Goal: Task Accomplishment & Management: Manage account settings

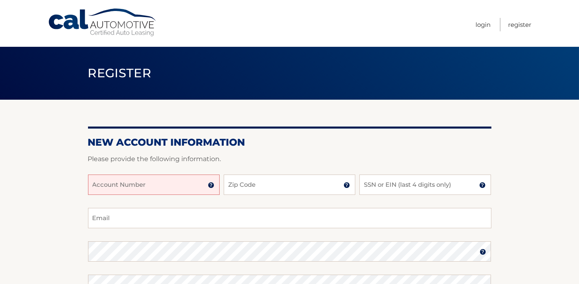
click at [195, 188] on input "Account Number" at bounding box center [154, 185] width 132 height 20
type input "44455976574"
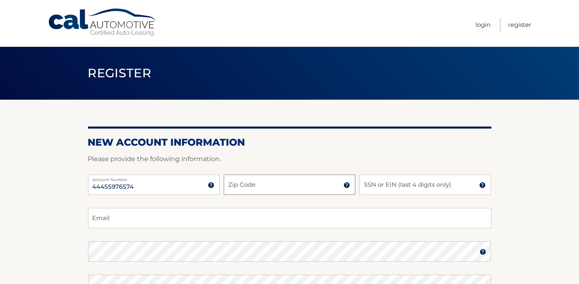
click at [245, 182] on input "Zip Code" at bounding box center [290, 185] width 132 height 20
type input "11797"
drag, startPoint x: 375, startPoint y: 186, endPoint x: 377, endPoint y: 198, distance: 12.1
click at [377, 198] on div "44455976574 Account Number 11 digit account number provided on your coupon book…" at bounding box center [289, 191] width 403 height 33
type input "1057"
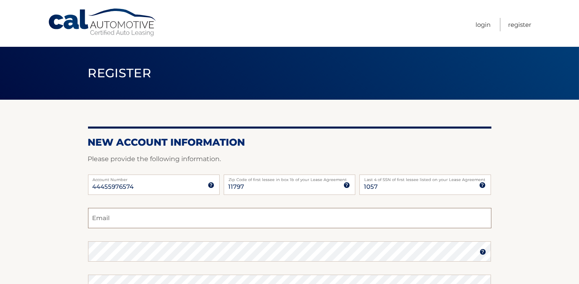
click at [152, 222] on input "Email" at bounding box center [289, 218] width 403 height 20
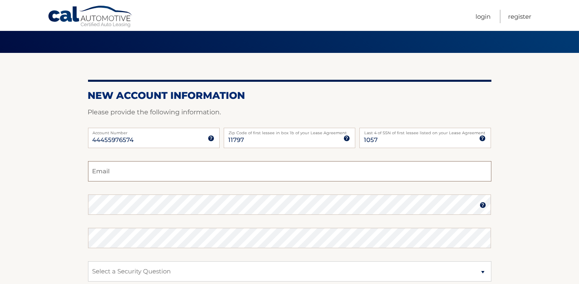
scroll to position [41, 0]
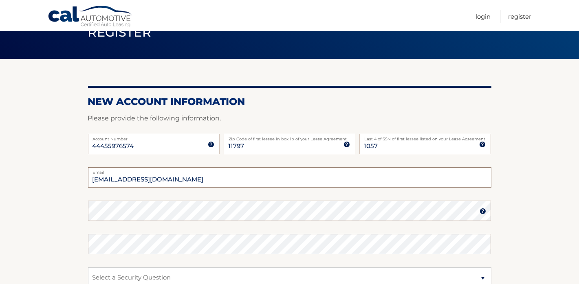
type input "isnudelman@msn.com"
click at [481, 213] on img at bounding box center [482, 211] width 7 height 7
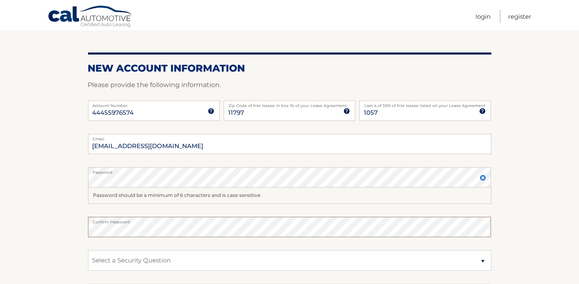
scroll to position [122, 0]
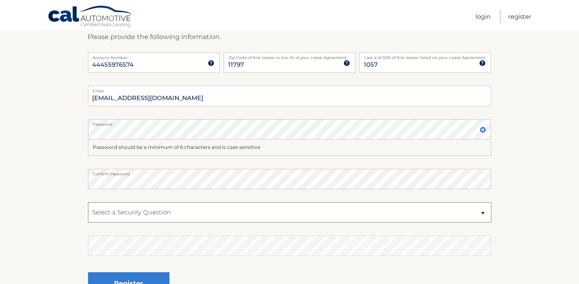
click at [483, 213] on select "Select a Security Question What was the name of your elementary school? What is…" at bounding box center [289, 212] width 403 height 20
select select "2"
click at [88, 202] on select "Select a Security Question What was the name of your elementary school? What is…" at bounding box center [289, 212] width 403 height 20
click at [483, 212] on select "Select a Security Question What was the name of your elementary school? What is…" at bounding box center [289, 212] width 403 height 20
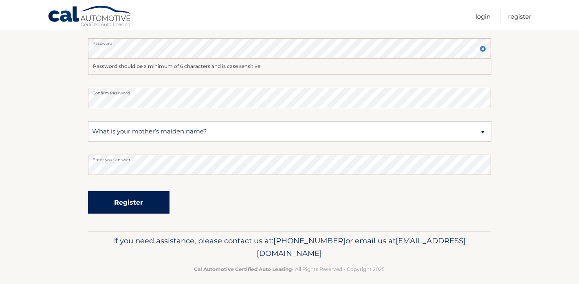
click at [144, 201] on button "Register" at bounding box center [128, 202] width 81 height 22
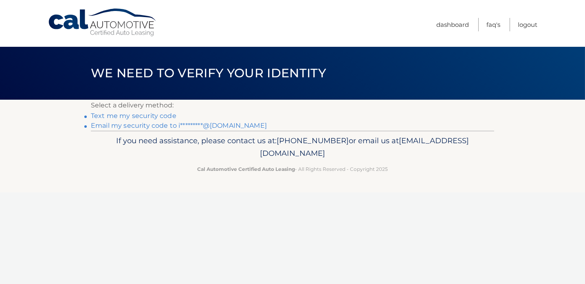
click at [162, 114] on link "Text me my security code" at bounding box center [134, 116] width 86 height 8
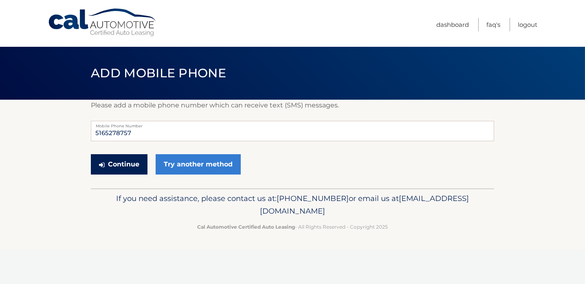
click at [127, 165] on button "Continue" at bounding box center [119, 164] width 57 height 20
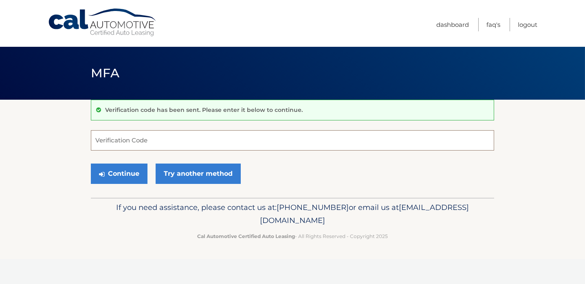
click at [154, 136] on input "Verification Code" at bounding box center [292, 140] width 403 height 20
click at [103, 136] on input "Verification Code" at bounding box center [292, 140] width 403 height 20
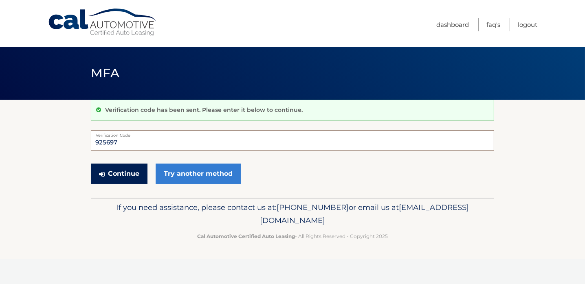
type input "925697"
click at [130, 174] on button "Continue" at bounding box center [119, 174] width 57 height 20
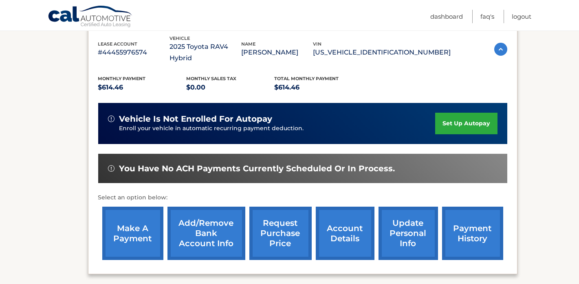
scroll to position [122, 0]
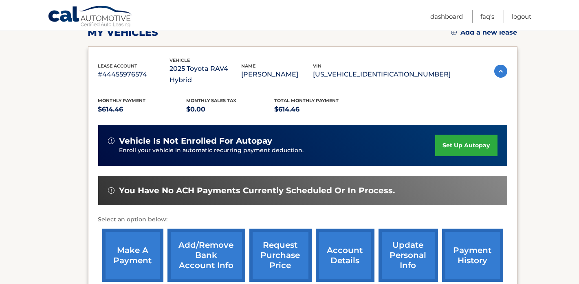
click at [139, 239] on link "make a payment" at bounding box center [132, 255] width 61 height 53
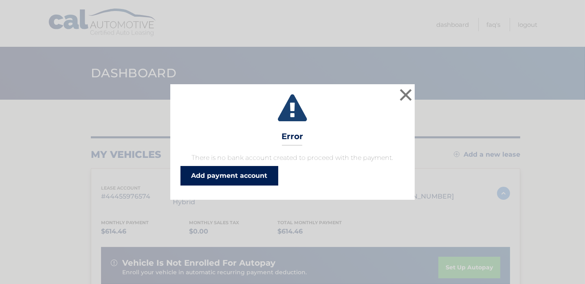
click at [237, 176] on link "Add payment account" at bounding box center [229, 176] width 98 height 20
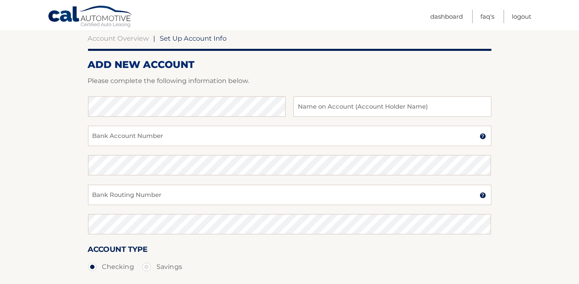
scroll to position [81, 0]
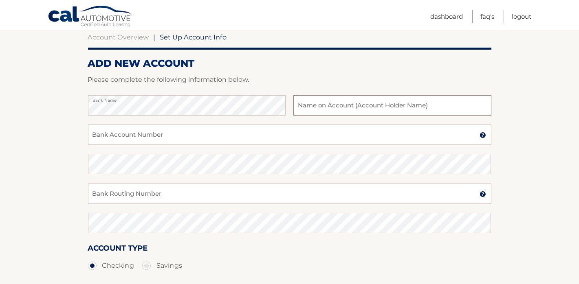
click at [316, 105] on input "text" at bounding box center [392, 105] width 198 height 20
type input "I"
type input "[PERSON_NAME]"
click at [148, 133] on input "Bank Account Number" at bounding box center [289, 135] width 403 height 20
type input "32842157"
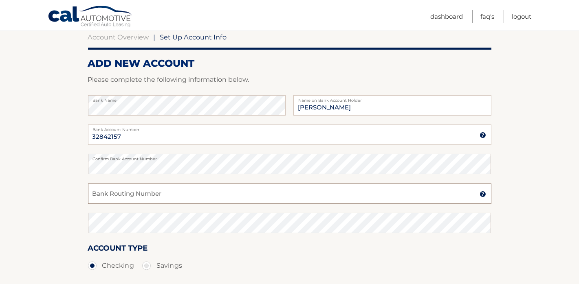
click at [140, 192] on input "Bank Routing Number" at bounding box center [289, 194] width 403 height 20
type input "021000089"
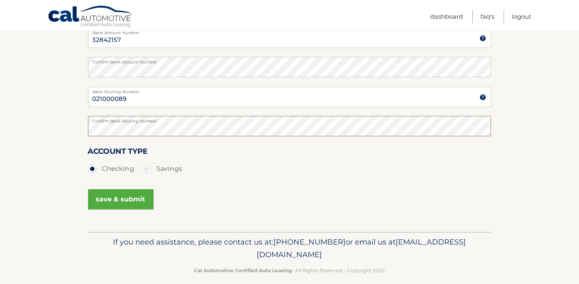
scroll to position [187, 0]
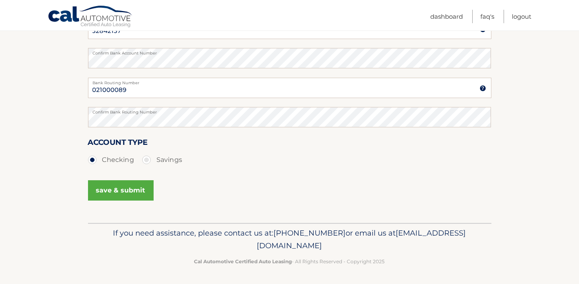
click at [130, 189] on button "save & submit" at bounding box center [121, 190] width 66 height 20
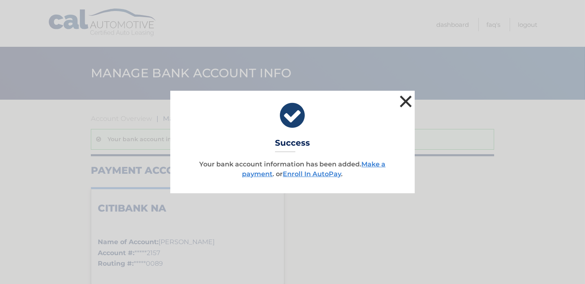
click at [405, 102] on button "×" at bounding box center [406, 101] width 16 height 16
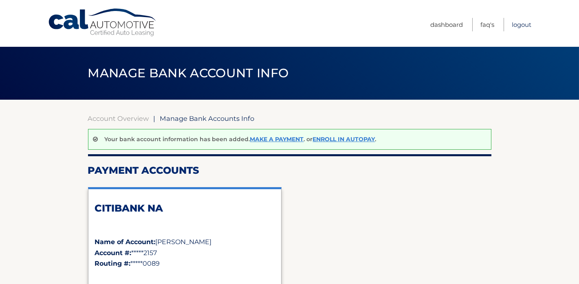
click at [523, 23] on link "Logout" at bounding box center [522, 24] width 20 height 13
